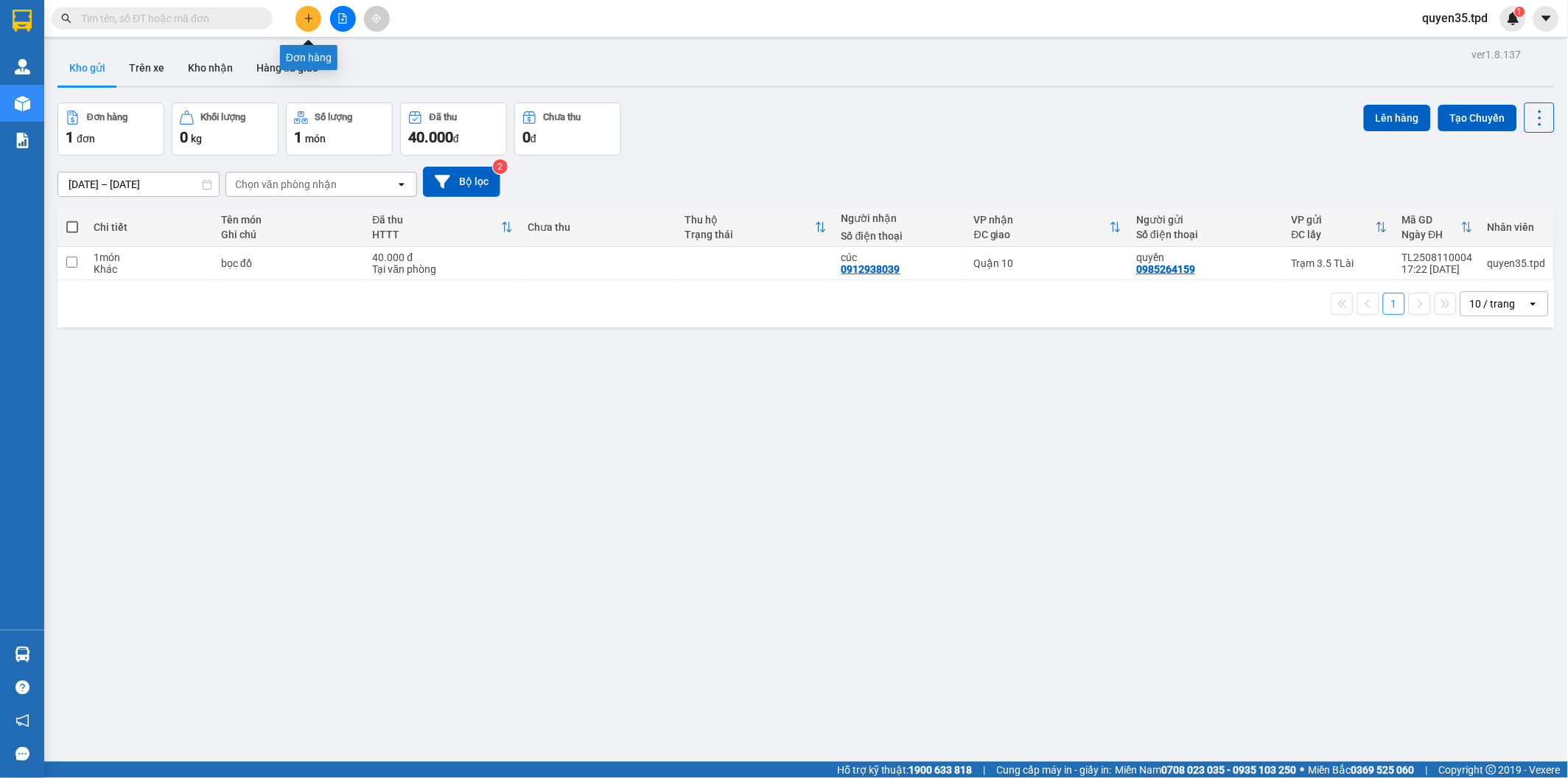
click at [312, 17] on icon "plus" at bounding box center [308, 17] width 10 height 10
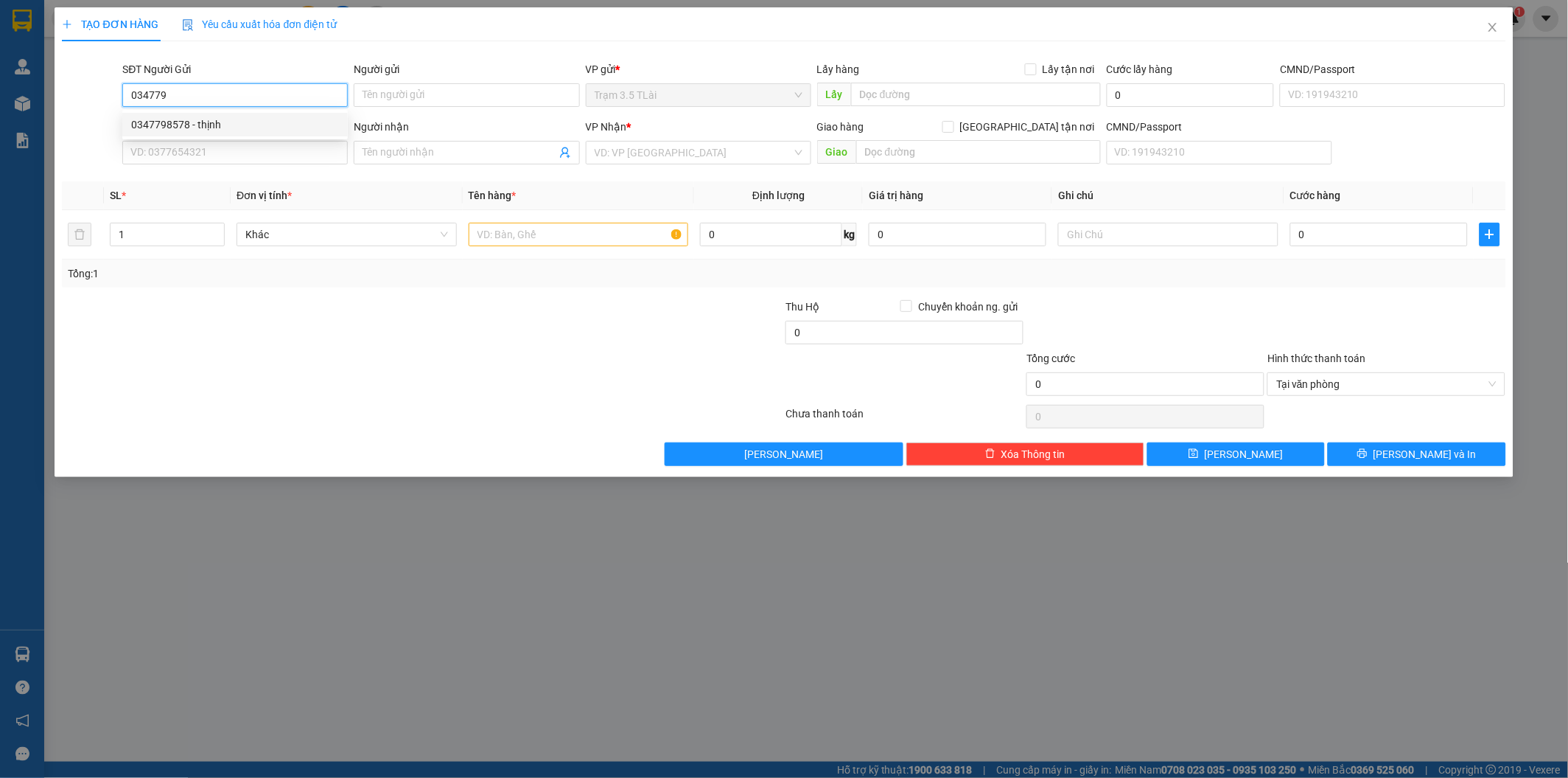
click at [208, 127] on div "0347798578 - thịnh" at bounding box center [235, 125] width 207 height 17
type input "0347798578"
type input "thịnh"
type input "075098015465"
type input "0966499799"
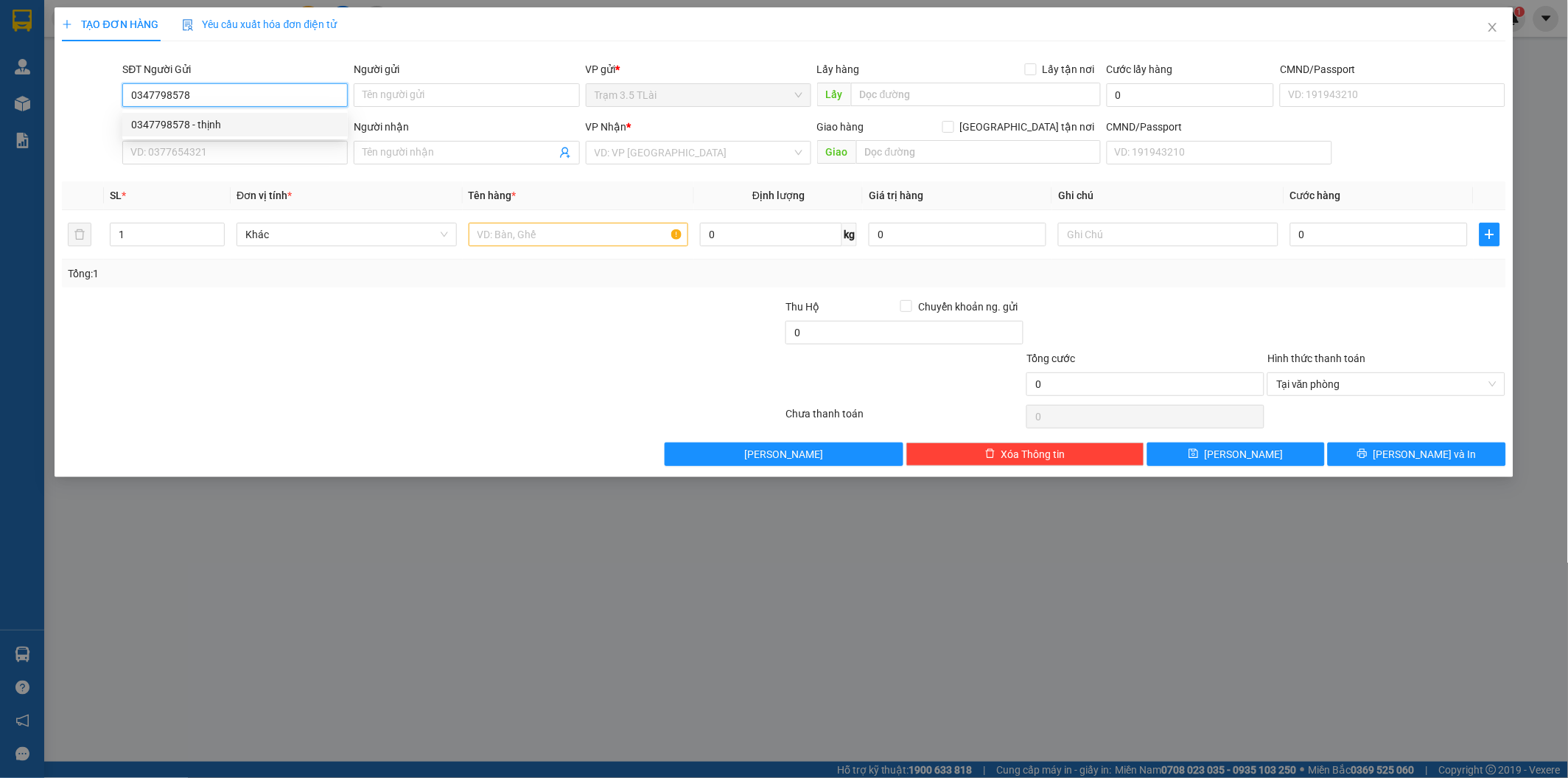
type input "đa"
type input "0347798578"
click at [326, 159] on input "0966499799" at bounding box center [235, 152] width 226 height 24
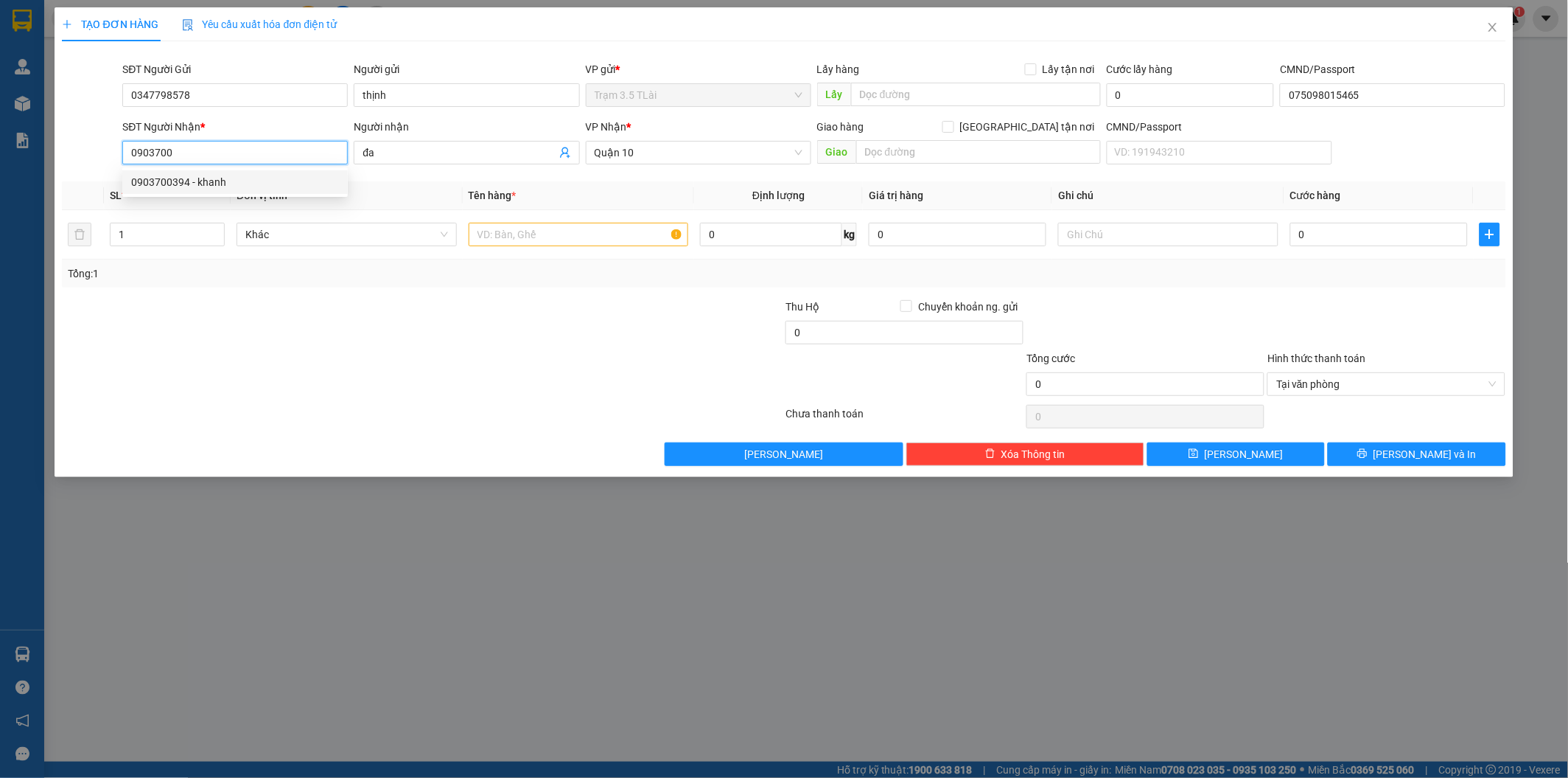
click at [218, 181] on div "0903700394 - khanh" at bounding box center [235, 182] width 207 height 17
type input "0903700394"
type input "khanh"
type input "0903700394"
click at [480, 238] on input "text" at bounding box center [579, 234] width 220 height 24
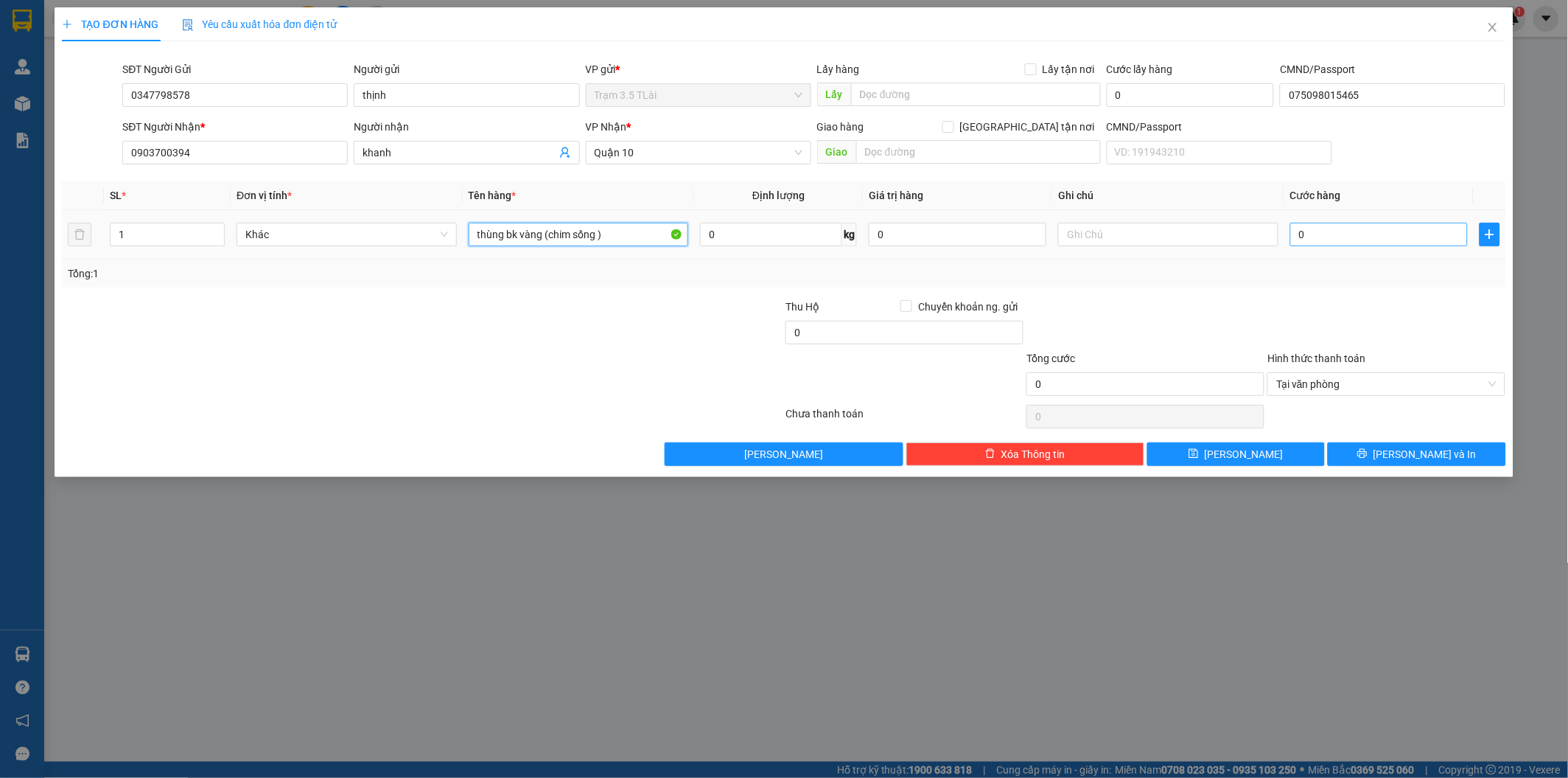
type input "thùng bk vàng (chim sống )"
click at [1308, 234] on input "0" at bounding box center [1379, 234] width 177 height 24
type input "6"
type input "60"
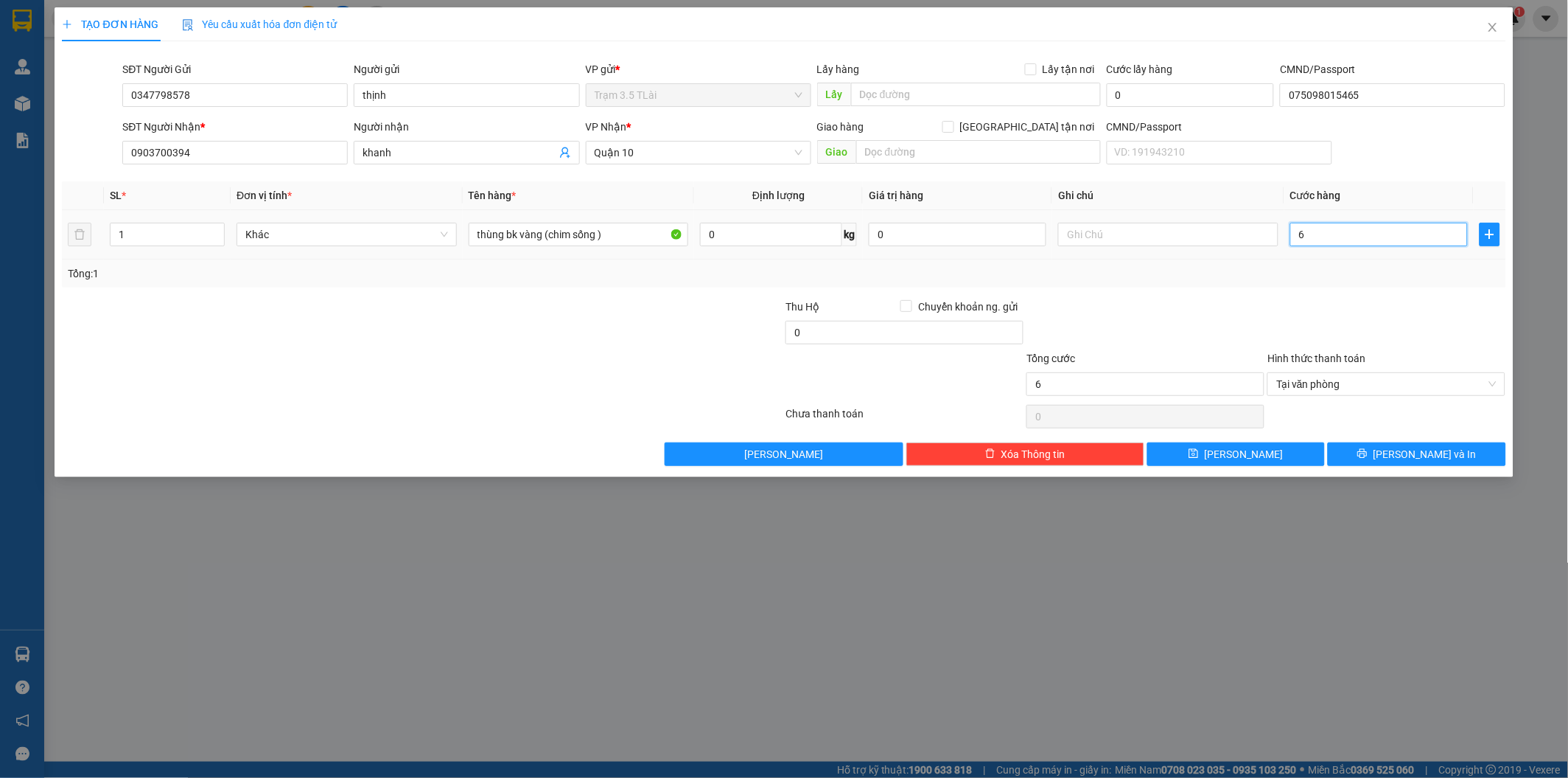
type input "60"
type input "60.000"
click at [1212, 450] on button "[PERSON_NAME]" at bounding box center [1236, 455] width 177 height 24
type input "0"
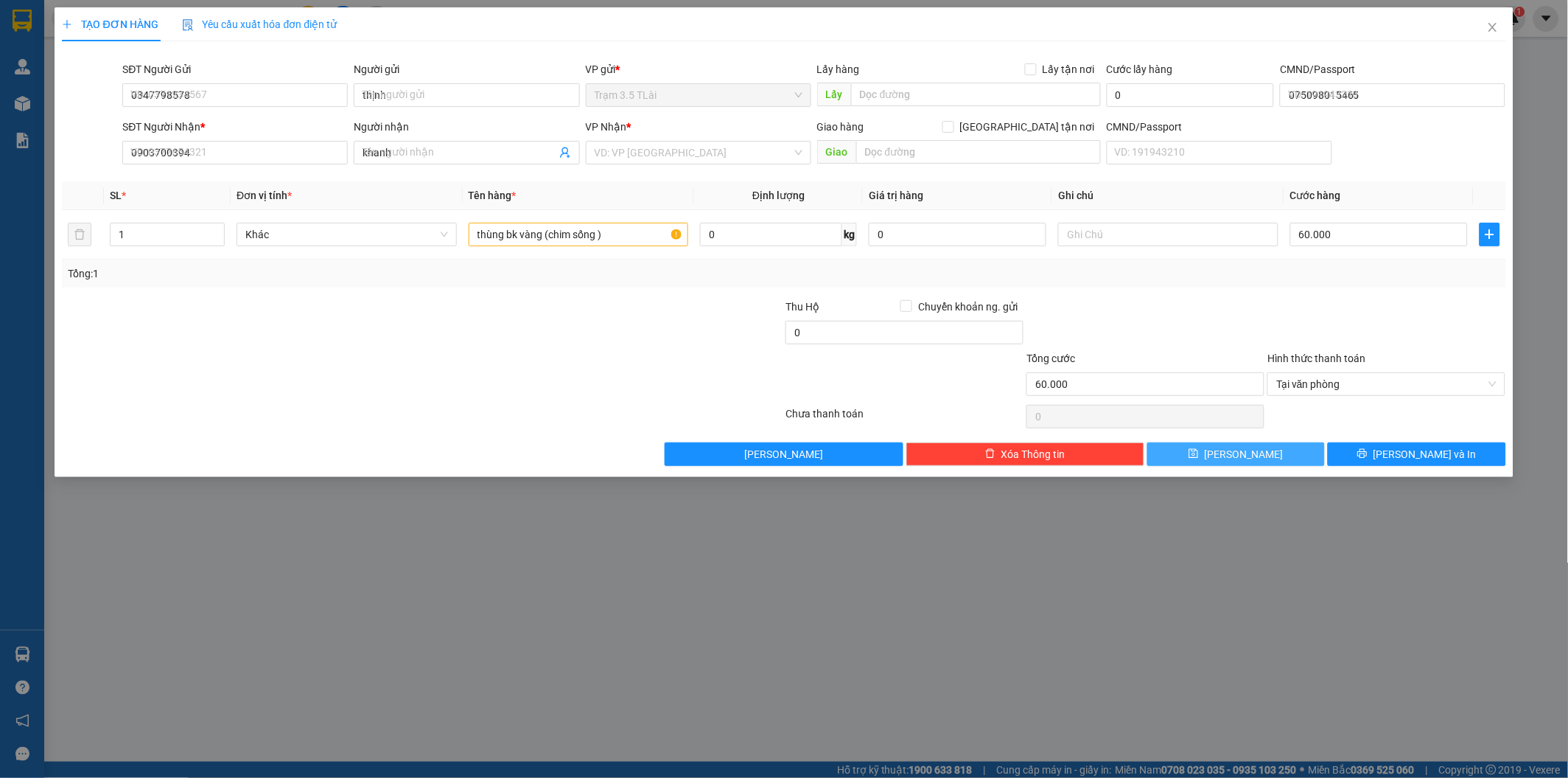
type input "0"
click at [20, 107] on div "TẠO ĐƠN HÀNG Yêu cầu xuất hóa đơn điện tử Transit Pickup Surcharge Ids Transit …" at bounding box center [784, 389] width 1568 height 778
click at [1493, 31] on icon "close" at bounding box center [1493, 27] width 12 height 12
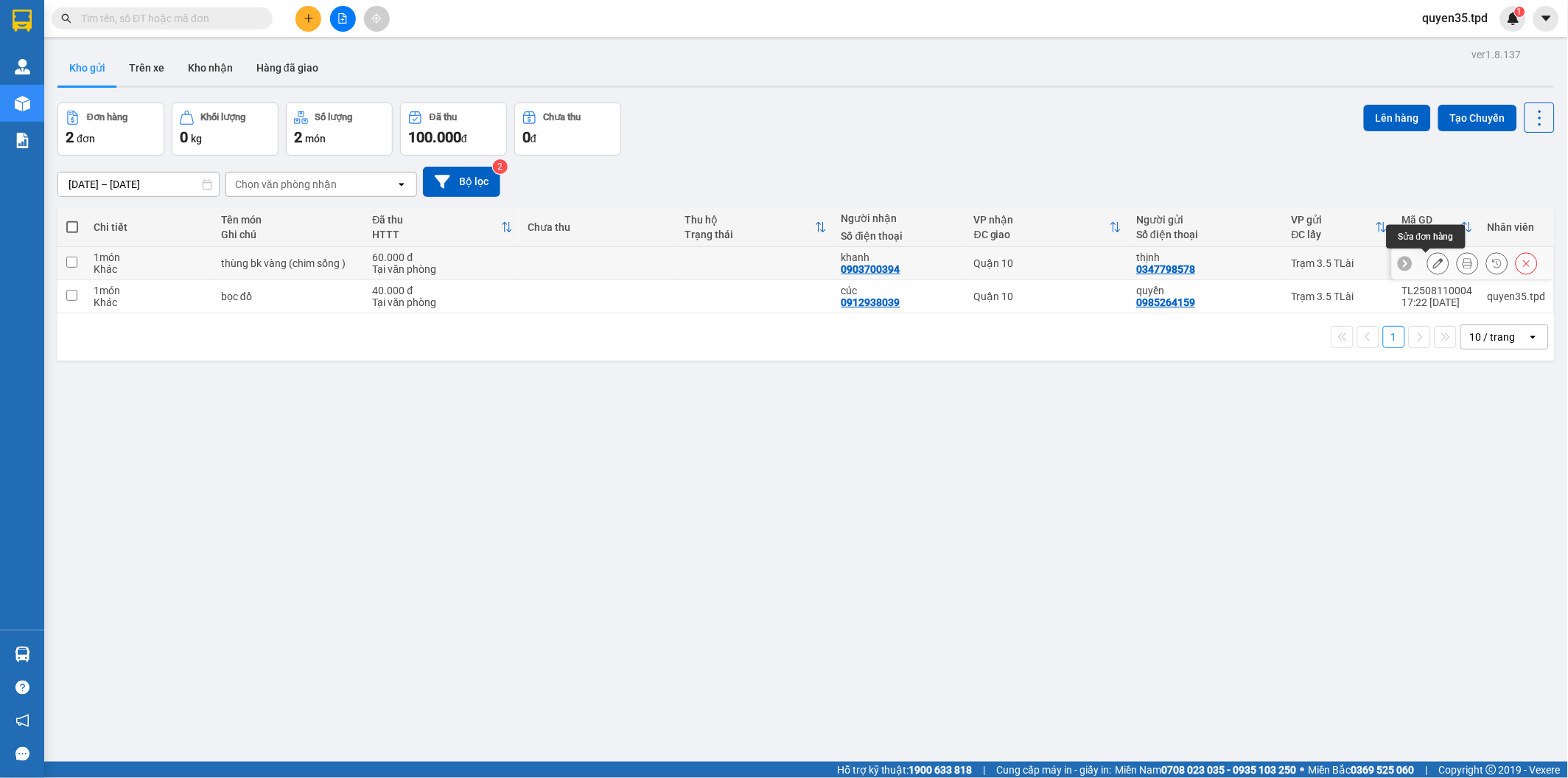
click at [1433, 262] on icon at bounding box center [1438, 263] width 10 height 10
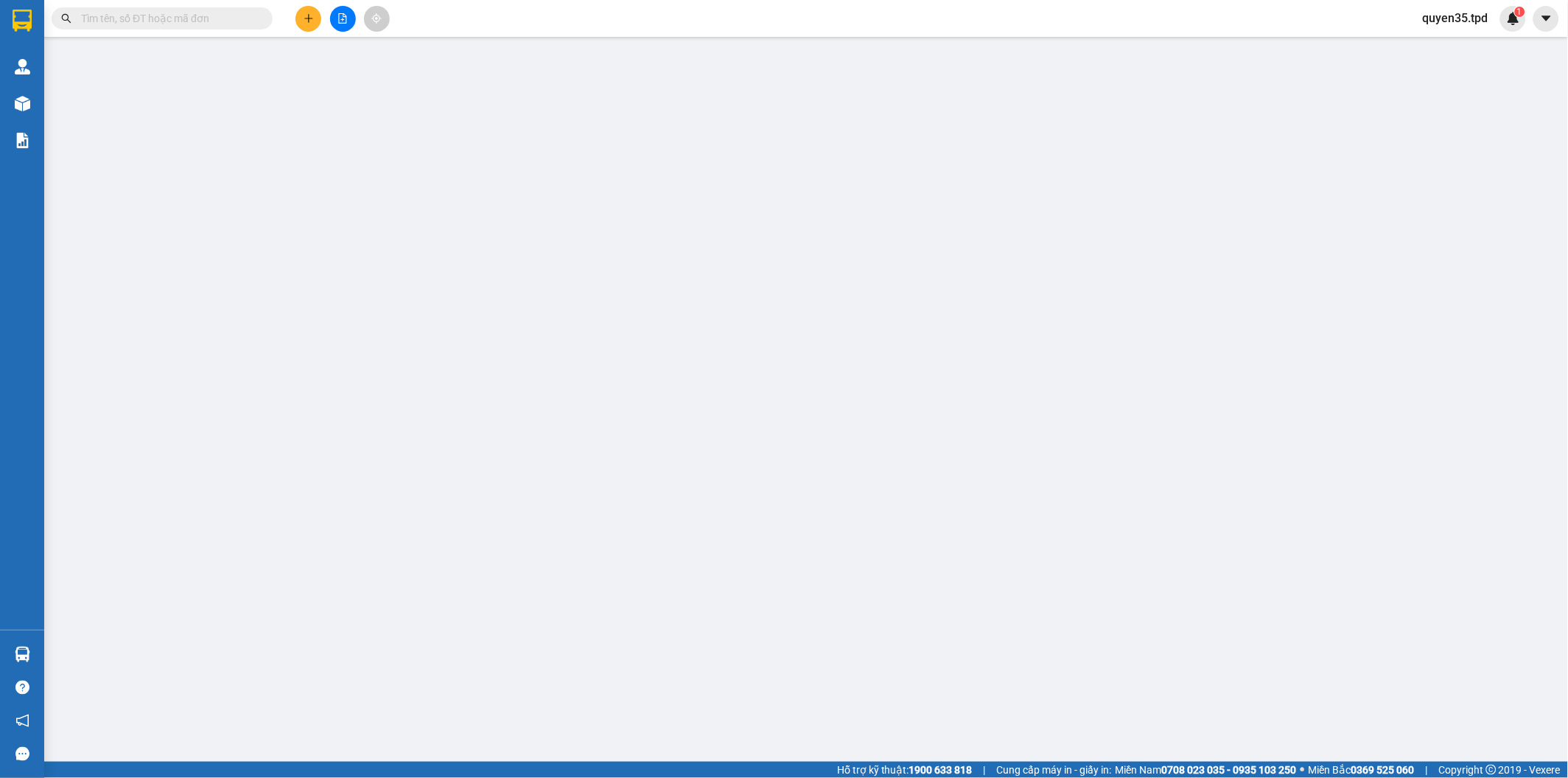
type input "0347798578"
type input "thịnh"
type input "075098015465"
type input "0903700394"
type input "khanh"
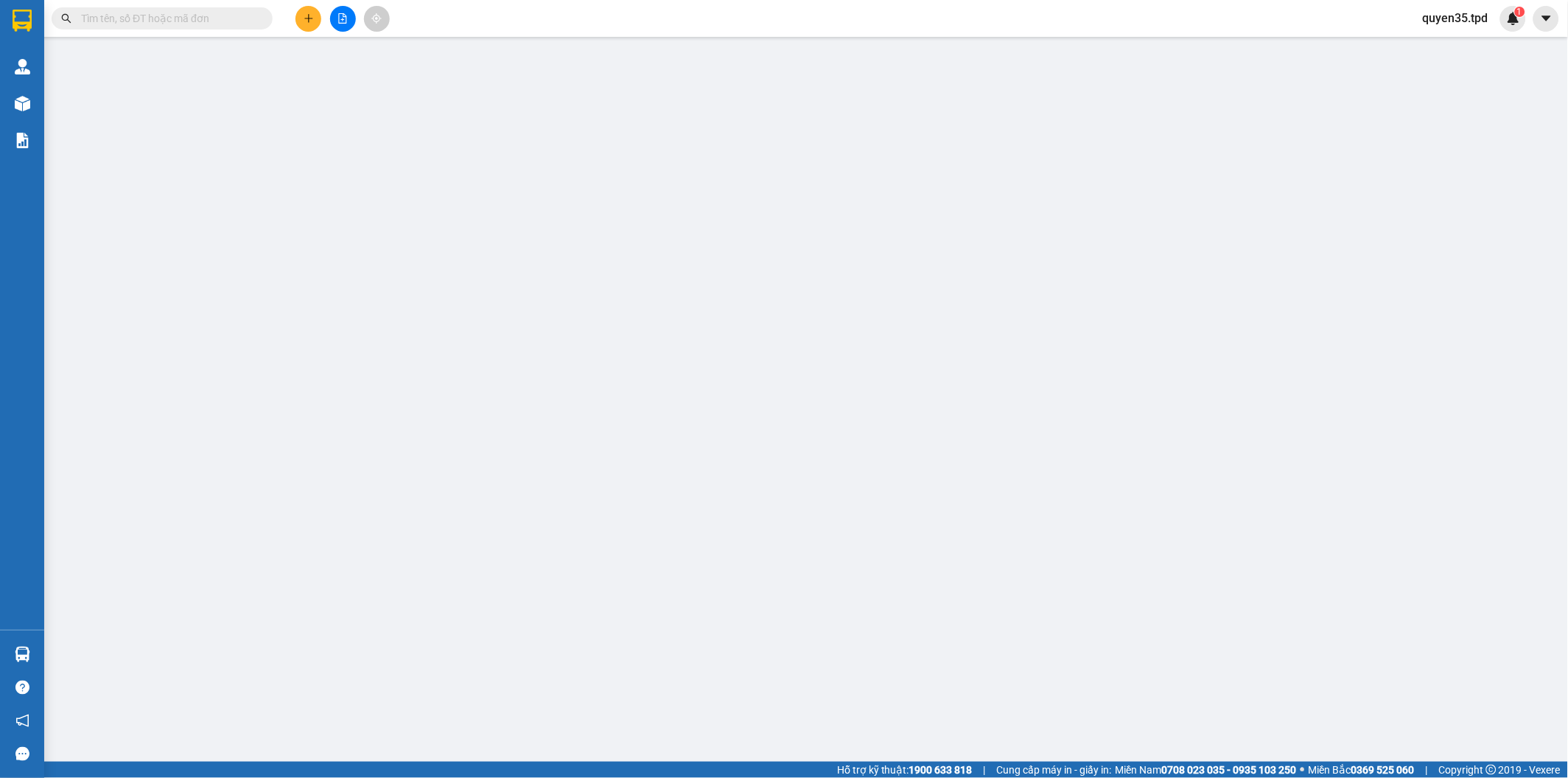
type input "60.000"
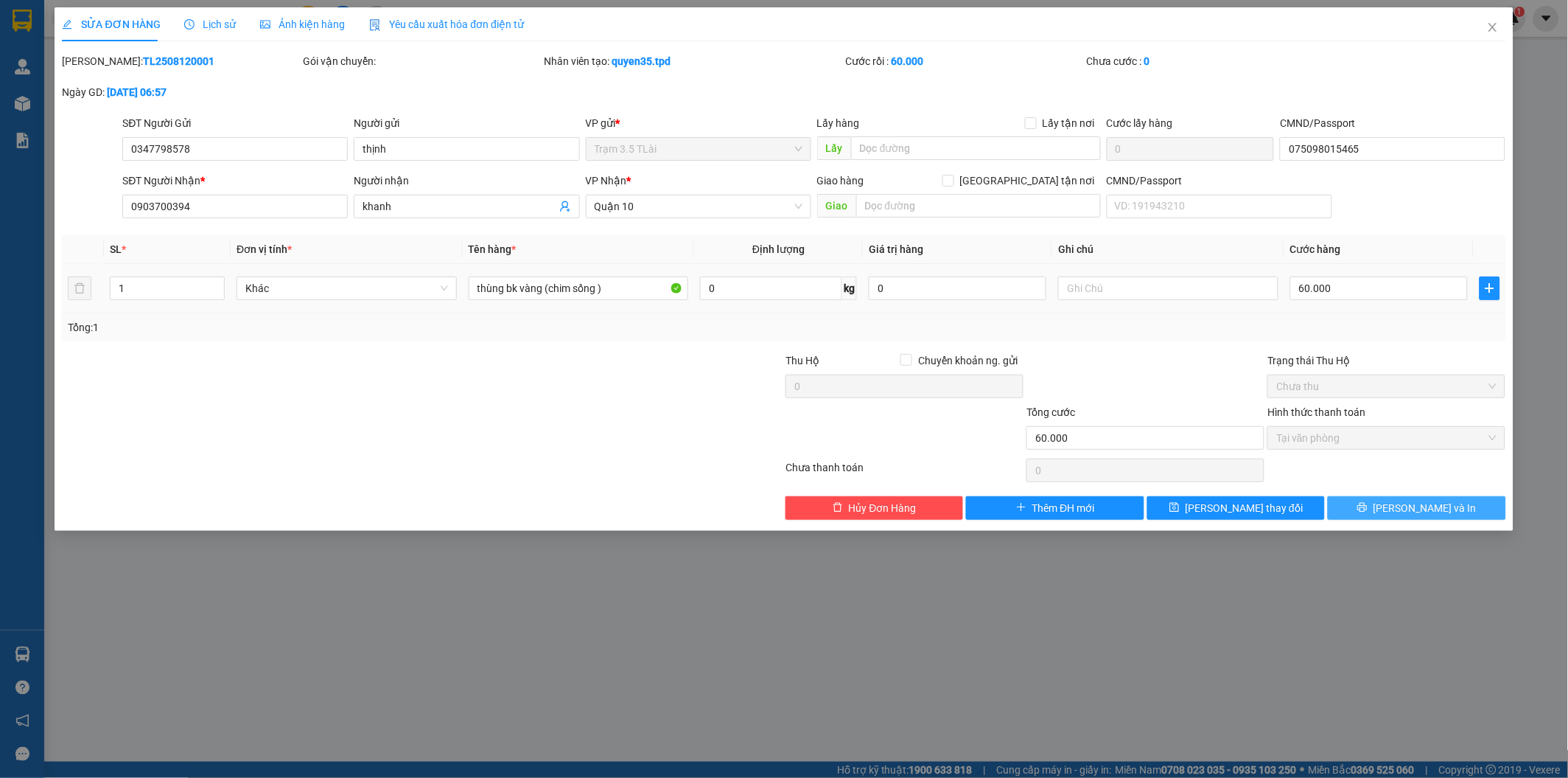
click at [1412, 513] on span "[PERSON_NAME] và In" at bounding box center [1425, 508] width 103 height 17
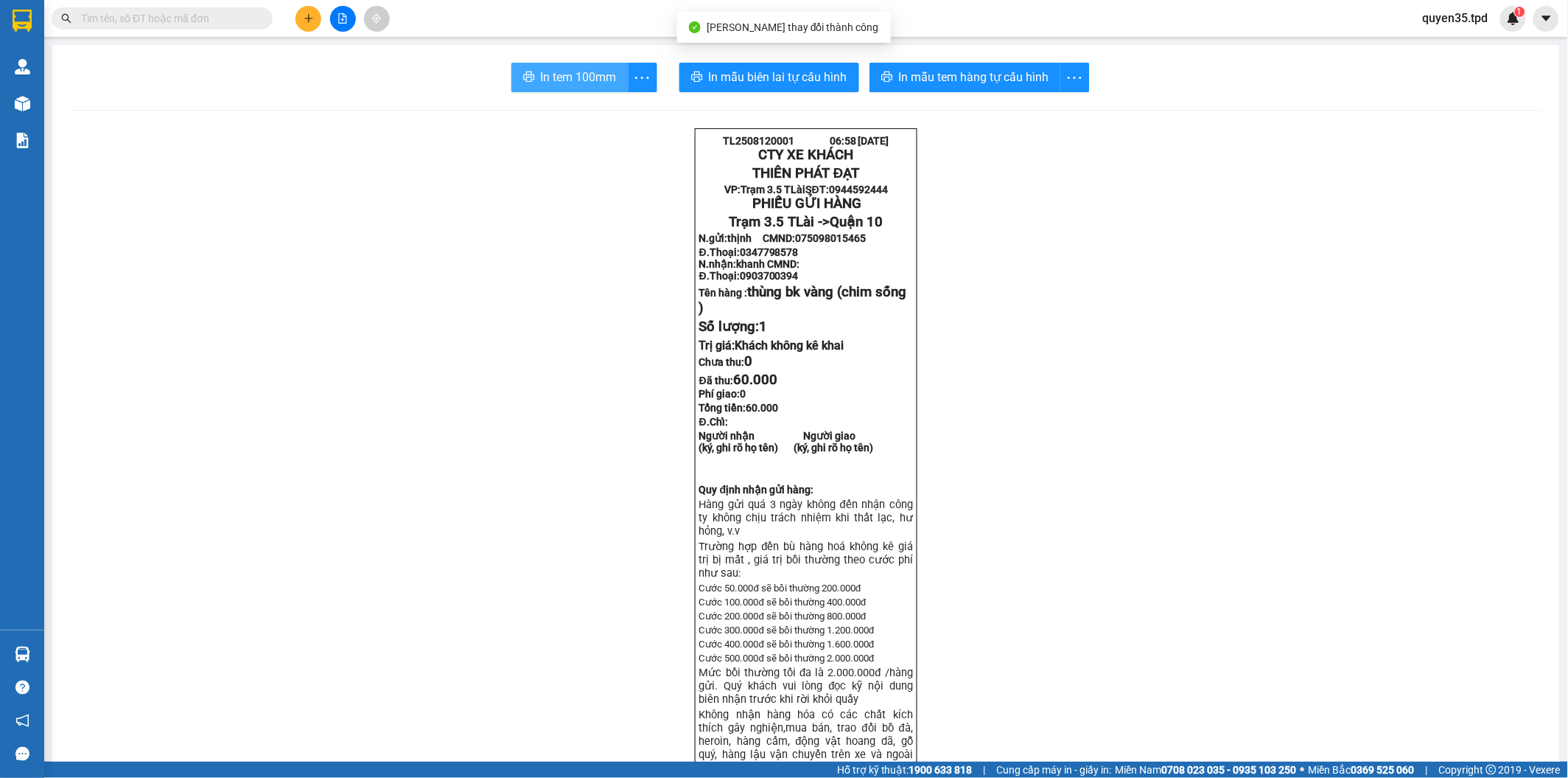
click at [598, 87] on button "In tem 100mm" at bounding box center [570, 77] width 118 height 29
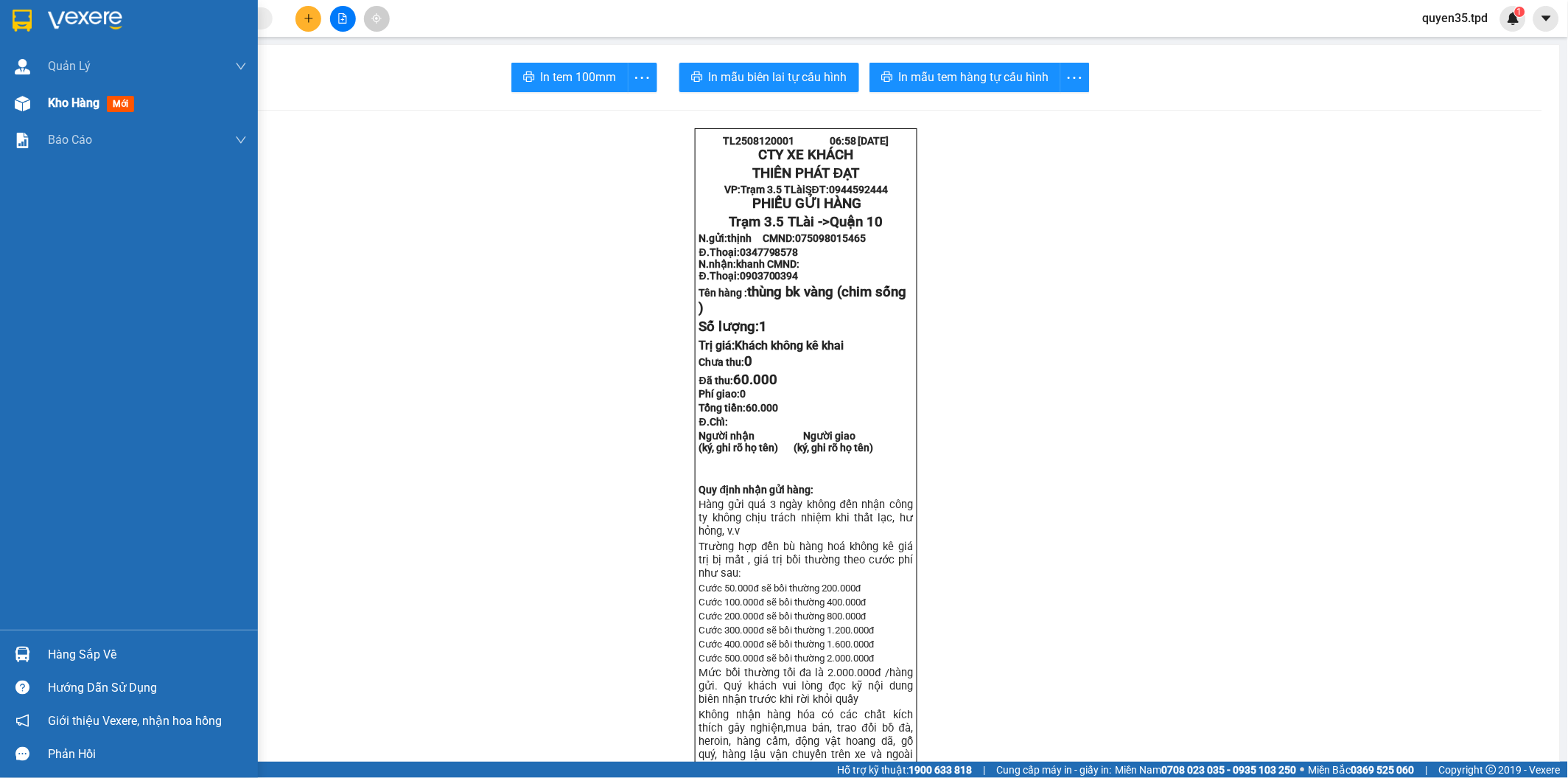
click at [59, 110] on span "Kho hàng" at bounding box center [73, 102] width 51 height 14
